Goal: Transaction & Acquisition: Download file/media

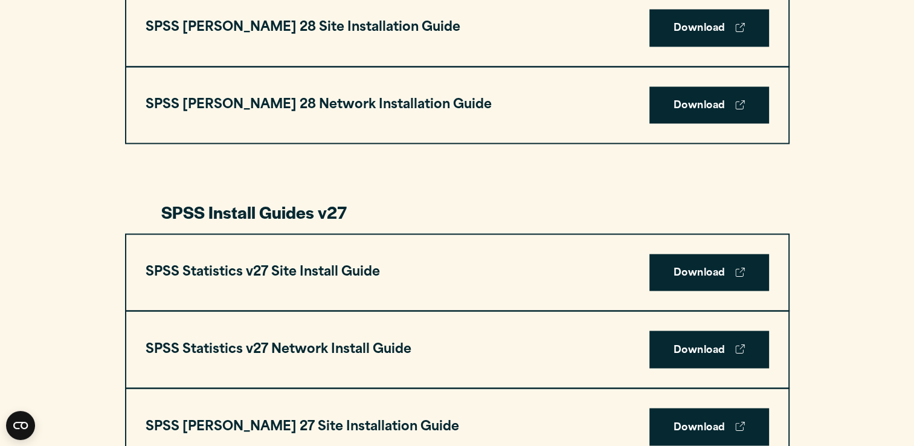
scroll to position [1981, 0]
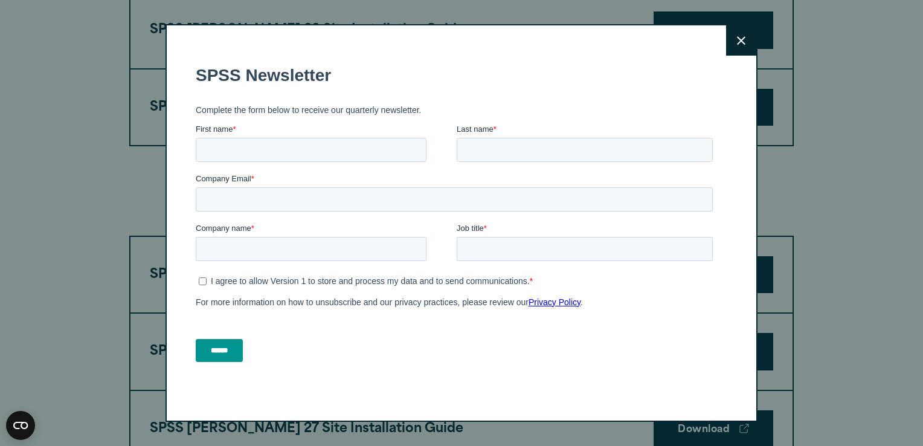
click at [732, 47] on button "Close" at bounding box center [741, 40] width 30 height 30
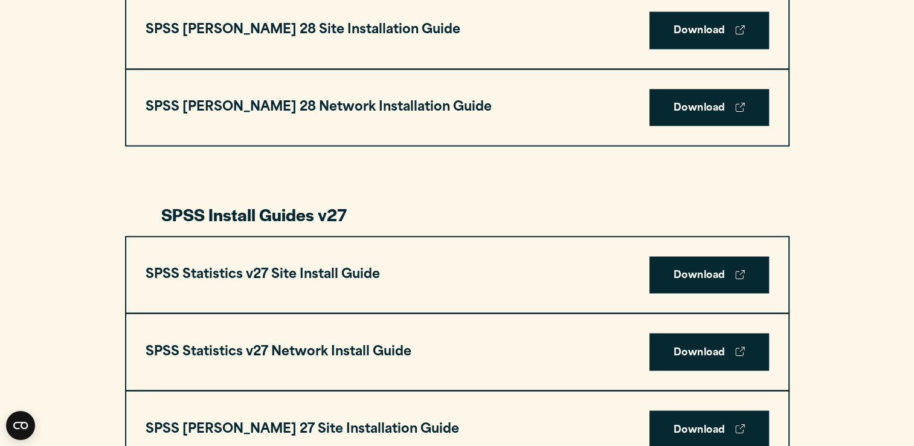
click at [736, 49] on div "Close" at bounding box center [457, 223] width 914 height 446
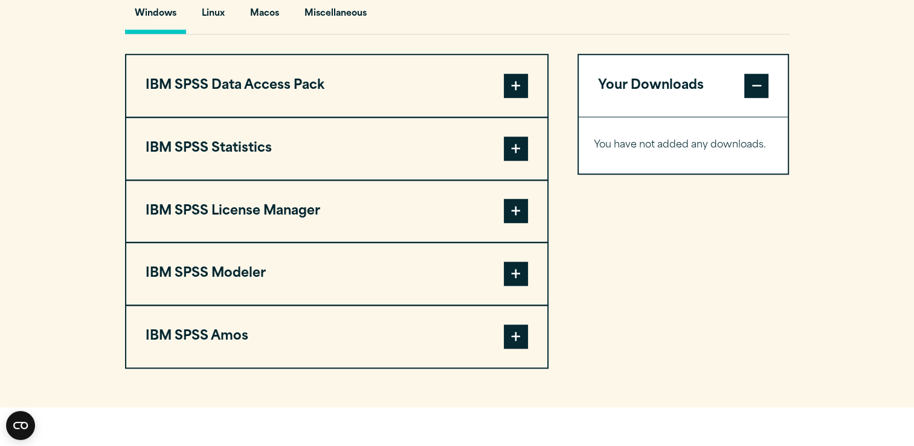
scroll to position [925, 0]
click at [256, 87] on button "IBM SPSS Data Access Pack" at bounding box center [336, 85] width 421 height 62
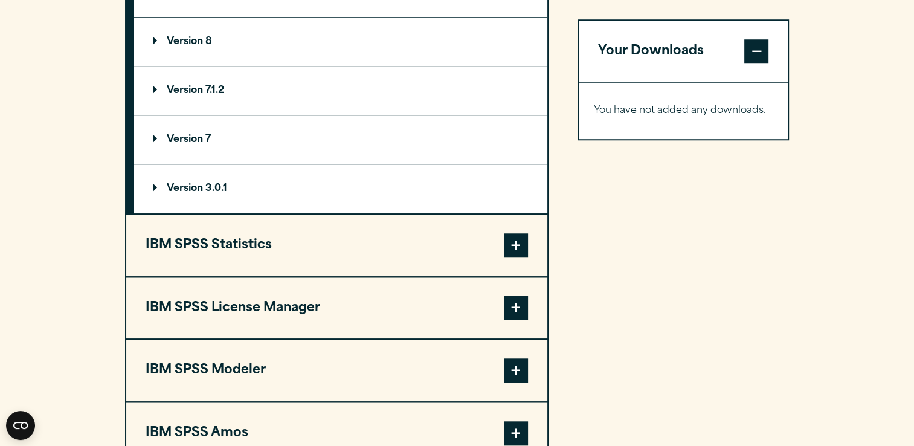
scroll to position [1040, 0]
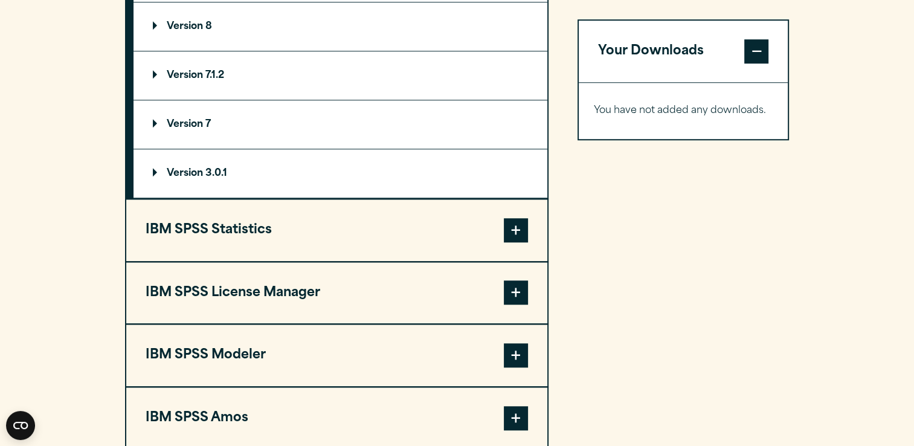
click at [161, 235] on button "IBM SPSS Statistics" at bounding box center [336, 230] width 421 height 62
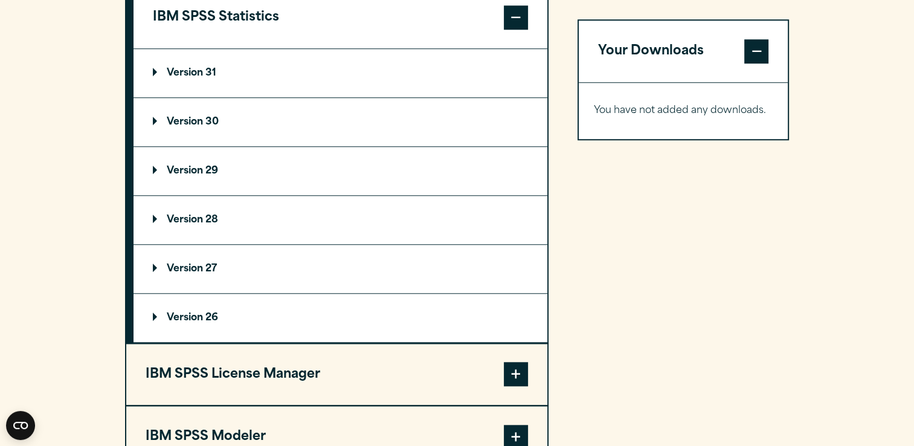
scroll to position [1057, 0]
click at [158, 169] on p "Version 29" at bounding box center [185, 171] width 65 height 10
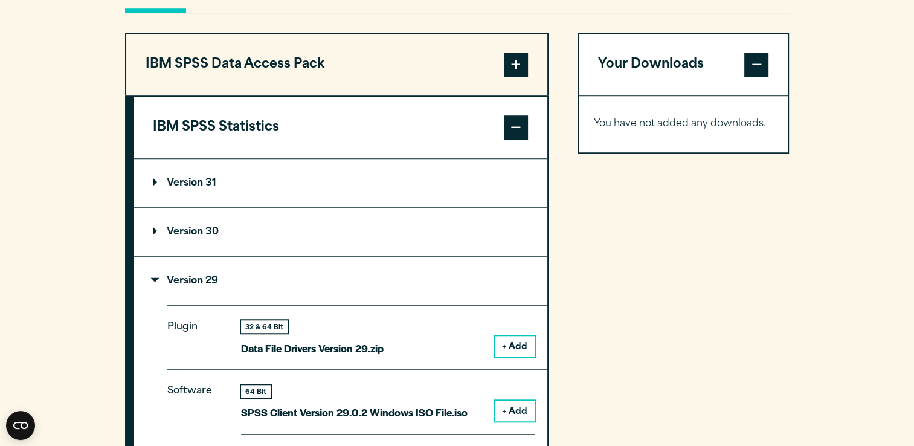
scroll to position [945, 0]
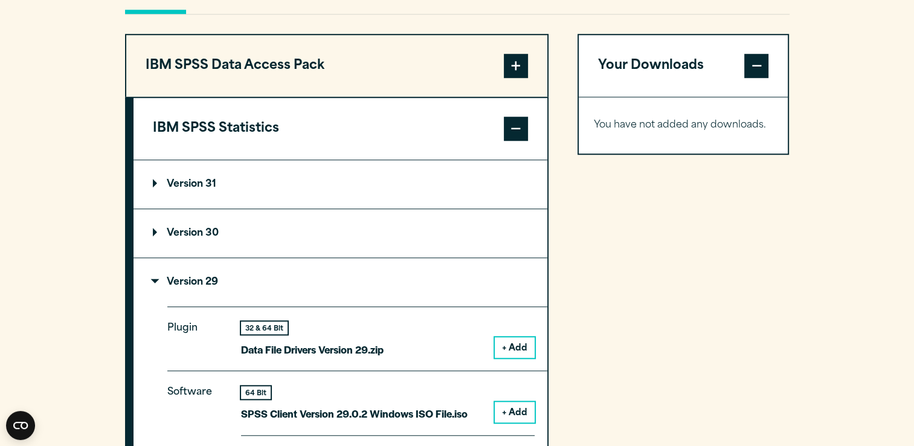
click at [228, 130] on button "IBM SPSS Statistics" at bounding box center [340, 129] width 414 height 62
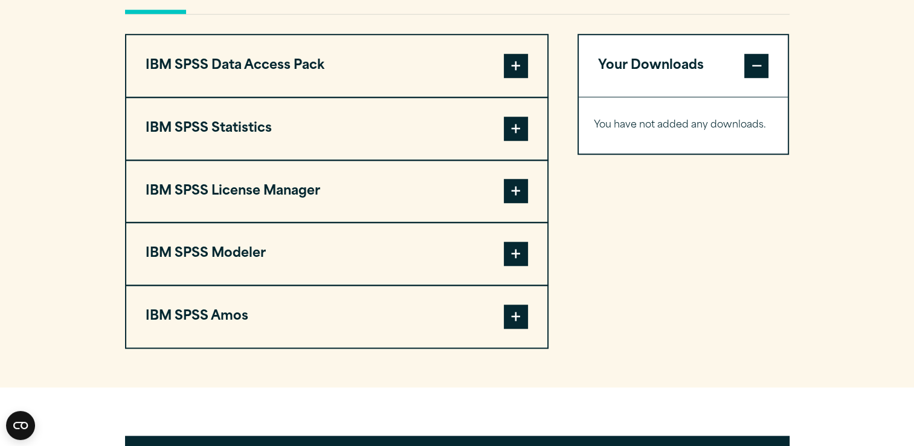
click at [162, 134] on button "IBM SPSS Statistics" at bounding box center [336, 129] width 421 height 62
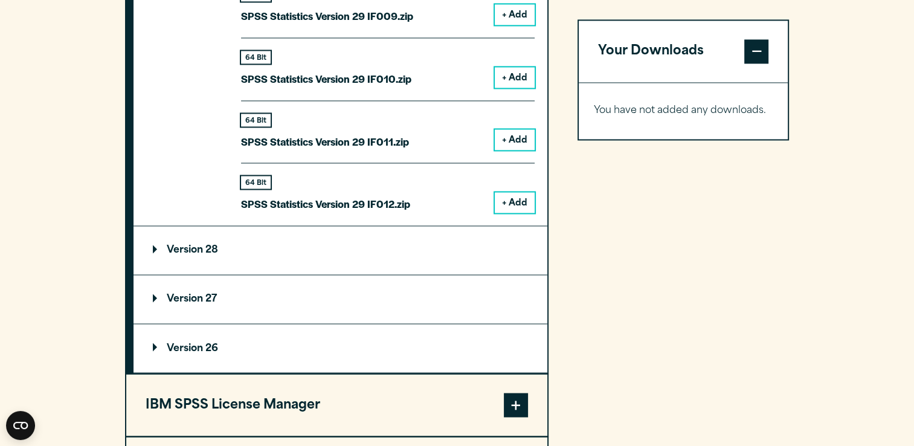
scroll to position [1970, 0]
click at [193, 256] on summary "Version 28" at bounding box center [340, 249] width 414 height 48
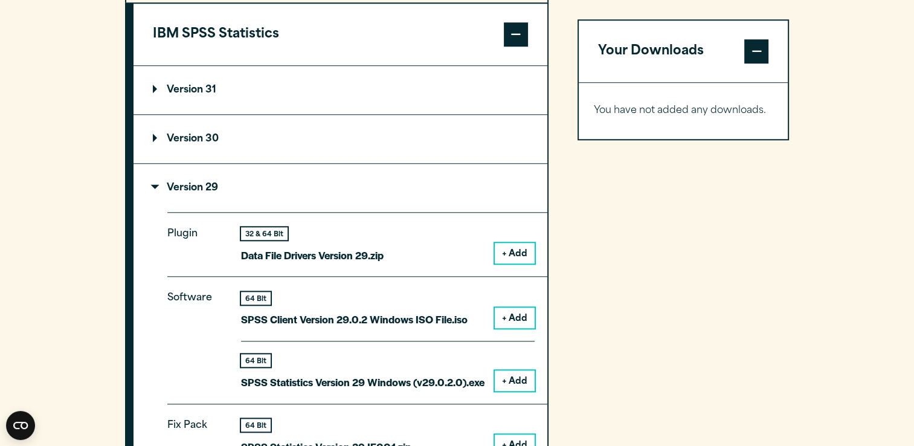
scroll to position [1040, 0]
click at [513, 381] on button "+ Add" at bounding box center [515, 380] width 40 height 21
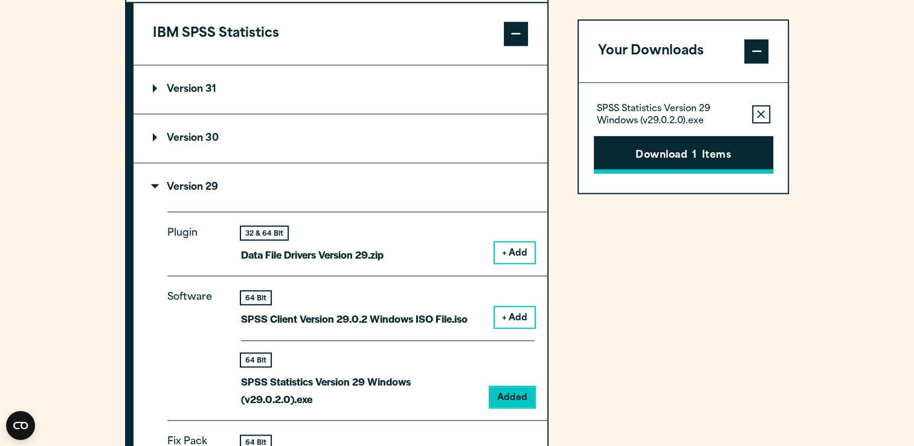
click at [682, 163] on button "Download 1 Items" at bounding box center [683, 154] width 179 height 37
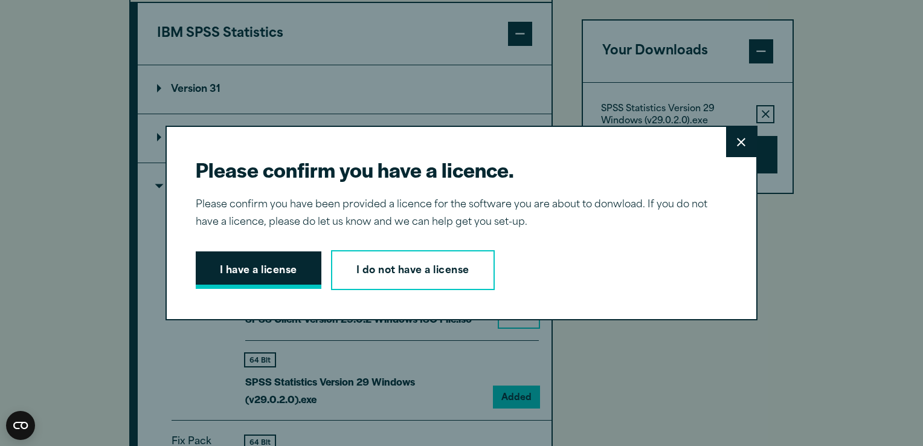
click at [224, 281] on button "I have a license" at bounding box center [259, 269] width 126 height 37
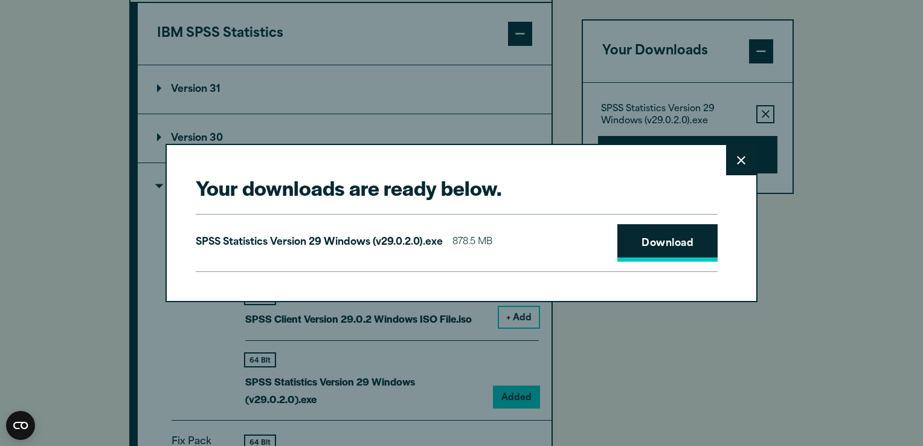
click at [675, 242] on link "Download" at bounding box center [667, 242] width 100 height 37
click at [671, 240] on link "Download" at bounding box center [667, 242] width 100 height 37
click at [733, 166] on button "Close" at bounding box center [741, 160] width 30 height 30
